Goal: Transaction & Acquisition: Obtain resource

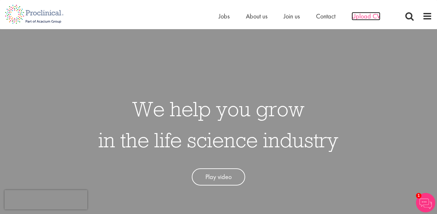
click at [364, 15] on span "Upload CV" at bounding box center [365, 16] width 29 height 8
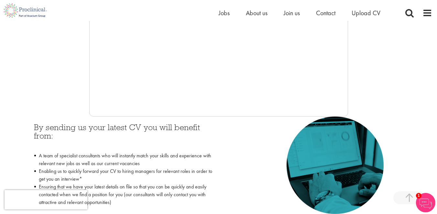
scroll to position [162, 0]
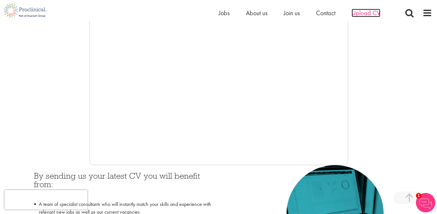
click at [370, 16] on span "Upload CV" at bounding box center [365, 13] width 29 height 8
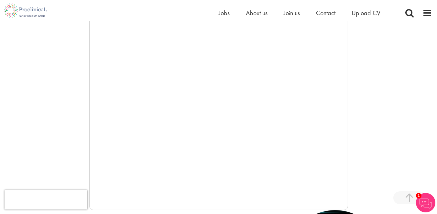
scroll to position [114, 0]
click at [368, 14] on span "Upload CV" at bounding box center [365, 13] width 29 height 8
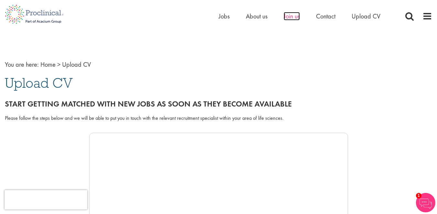
click at [293, 17] on span "Join us" at bounding box center [291, 16] width 16 height 8
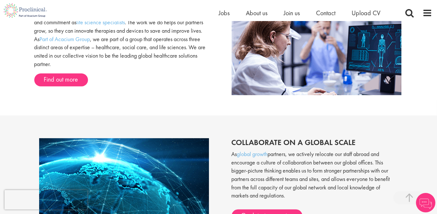
scroll to position [516, 0]
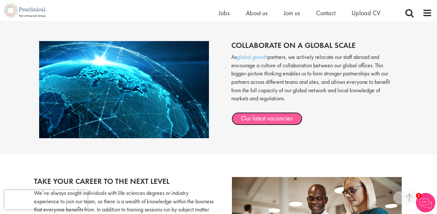
click at [269, 114] on link "Our latest vacancies" at bounding box center [266, 118] width 71 height 13
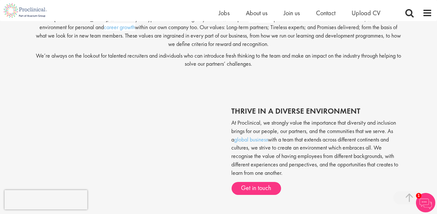
scroll to position [0, 0]
